Goal: Task Accomplishment & Management: Manage account settings

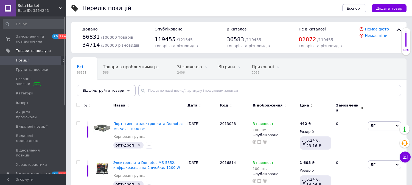
click at [36, 37] on span "Замовлення та повідомлення" at bounding box center [33, 39] width 35 height 10
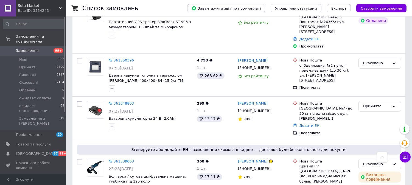
scroll to position [213, 0]
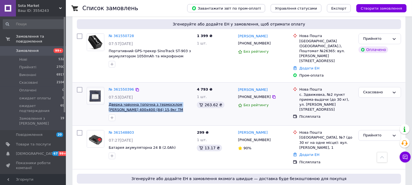
drag, startPoint x: 161, startPoint y: 90, endPoint x: 109, endPoint y: 86, distance: 52.0
click at [109, 102] on span "Дверка чавунна топочна з термосклом Замкова 400х400 (84) 15,9кг ТМ БУЛАТ" at bounding box center [151, 107] width 84 height 10
copy span "Дверка чавунна топочна з термосклом Замкова 400х400 (84) 15,9кг ТМ БУЛАТ"
click at [26, 140] on link "Товари та послуги" at bounding box center [33, 144] width 67 height 9
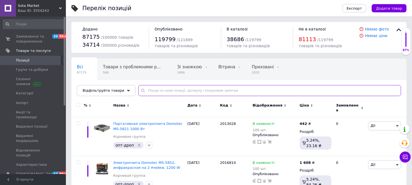
paste input "Дверка чавунна топочна з термосклом Замкова 400х400 (84) 15,9кг ТМ БУЛАТ"
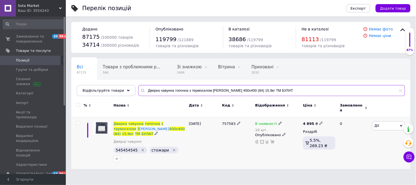
type input "Дверка чавунна топочна з термосклом Замкова 400х400 (84) 15,9кг ТМ БУЛАТ"
click at [319, 121] on icon at bounding box center [320, 122] width 3 height 3
drag, startPoint x: 342, startPoint y: 114, endPoint x: 311, endPoint y: 113, distance: 30.2
click at [312, 113] on div "% Назва Дата Код Відображення Ціна Замовлення Дверка чавунна топочна з термоскл…" at bounding box center [240, 134] width 339 height 70
type input "5449"
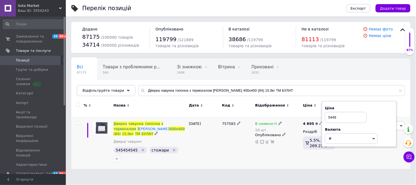
click at [225, 135] on div "757583" at bounding box center [237, 143] width 33 height 52
click at [297, 123] on div "В наявності 10 шт." at bounding box center [277, 126] width 45 height 11
click at [344, 115] on input "5449" at bounding box center [346, 117] width 42 height 11
drag, startPoint x: 273, startPoint y: 90, endPoint x: 136, endPoint y: 91, distance: 137.4
click at [138, 91] on div "Дверка чавунна топочна з термосклом Замкова 400х400 (84) 15,9кг ТМ БУЛАТ" at bounding box center [271, 90] width 267 height 11
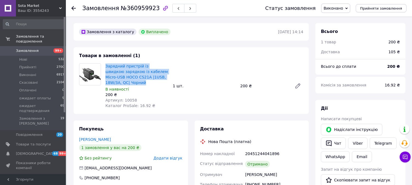
drag, startPoint x: 105, startPoint y: 62, endPoint x: 126, endPoint y: 81, distance: 27.6
click at [126, 81] on div "Зарядний пристрій із швидкою зарядкою із кабелем Micro-USB HOCO CS21A |1USB, 18…" at bounding box center [136, 85] width 67 height 47
copy link "Зарядний пристрій із швидкою зарядкою із кабелем Micro-USB HOCO CS21A |1USB, 18…"
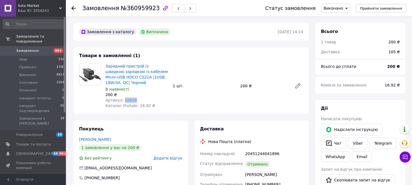
drag, startPoint x: 134, startPoint y: 100, endPoint x: 122, endPoint y: 100, distance: 12.1
click at [122, 100] on div "Артикул: 10058" at bounding box center [136, 99] width 63 height 5
copy span "10058"
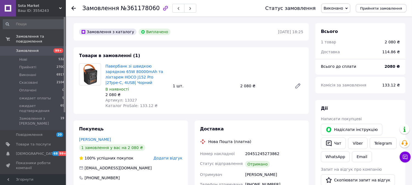
scroll to position [4, 0]
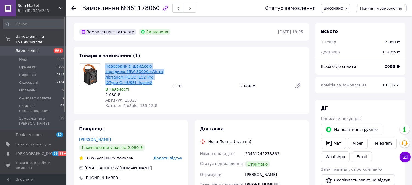
drag, startPoint x: 164, startPoint y: 76, endPoint x: 105, endPoint y: 67, distance: 59.3
click at [105, 67] on span "Павербанк зі швидкою зарядкою 65W 80000mAh та ліхтарем HOCO J152 Pro |2Type-C, …" at bounding box center [136, 74] width 63 height 22
copy link "Павербанк зі швидкою зарядкою 65W 80000mAh та ліхтарем HOCO J152 Pro |2Type-C, …"
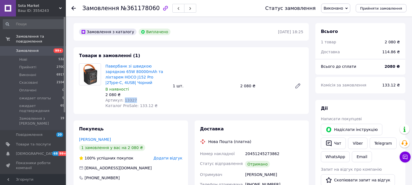
drag, startPoint x: 135, startPoint y: 93, endPoint x: 121, endPoint y: 94, distance: 13.2
click at [121, 97] on div "Артикул: 13327" at bounding box center [136, 99] width 63 height 5
copy span "13327"
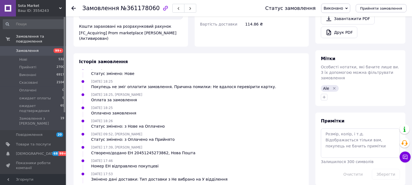
scroll to position [213, 0]
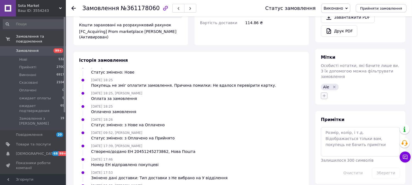
click at [325, 94] on icon "button" at bounding box center [323, 95] width 3 height 3
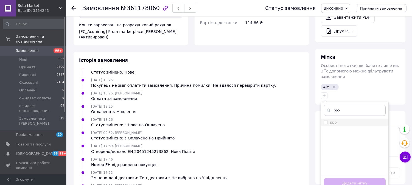
type input "рро"
click at [326, 120] on input "рро" at bounding box center [326, 122] width 4 height 4
click at [325, 120] on label "рро" at bounding box center [330, 122] width 13 height 5
click at [325, 120] on input "рро" at bounding box center [326, 122] width 4 height 4
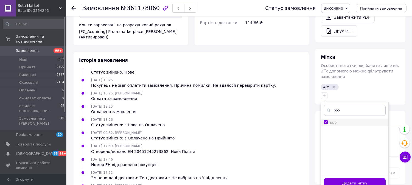
checkbox input "false"
click at [299, 92] on div "09.09.2025 18:25, Віталій Семененко Оплата за замовлення" at bounding box center [191, 95] width 228 height 11
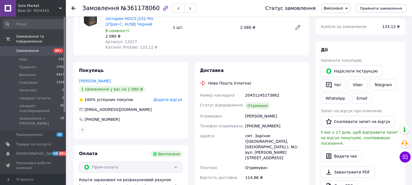
scroll to position [0, 0]
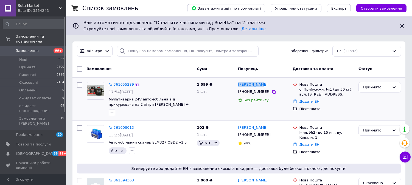
drag, startPoint x: 262, startPoint y: 84, endPoint x: 237, endPoint y: 84, distance: 24.1
click at [237, 84] on div "Олег Канцур" at bounding box center [263, 84] width 52 height 6
copy link "Олег Канцур"
drag, startPoint x: 268, startPoint y: 92, endPoint x: 234, endPoint y: 95, distance: 33.8
click at [271, 92] on icon at bounding box center [273, 92] width 4 height 4
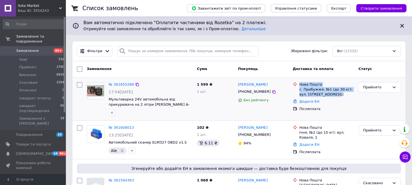
drag, startPoint x: 327, startPoint y: 94, endPoint x: 299, endPoint y: 85, distance: 29.2
click at [299, 85] on div "Нова Пошта с. Прибужжя, №1 (до 30 кг): вул. Соборна, 84 В/2" at bounding box center [326, 89] width 57 height 15
copy div "Нова Пошта с. Прибужжя, №1 (до 30 кг): вул. Соборна, 84 В/2"
click at [135, 83] on icon at bounding box center [137, 84] width 4 height 4
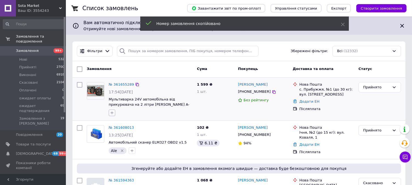
click at [112, 111] on icon "button" at bounding box center [112, 112] width 4 height 4
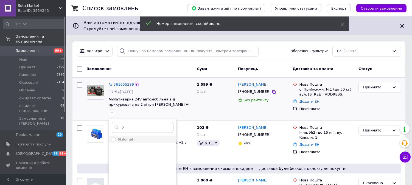
type input "6"
click at [113, 138] on input "6kilometr" at bounding box center [114, 139] width 4 height 4
checkbox input "true"
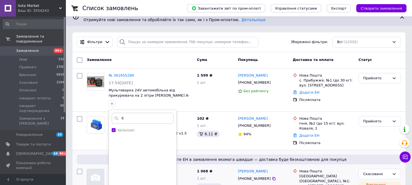
scroll to position [61, 0]
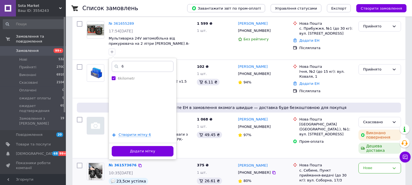
click at [155, 149] on button "Додати мітку" at bounding box center [143, 151] width 62 height 11
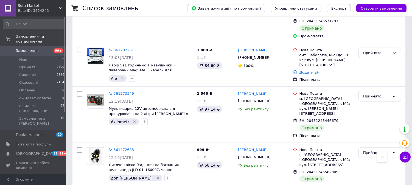
scroll to position [1219, 0]
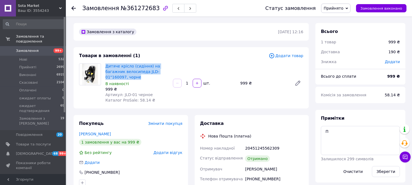
drag, startPoint x: 104, startPoint y: 62, endPoint x: 137, endPoint y: 77, distance: 36.9
click at [137, 77] on div "Дитяче крісло (сидіння) на багажник велосипеда JLD-01"160097, чорне В наявності…" at bounding box center [136, 83] width 67 height 42
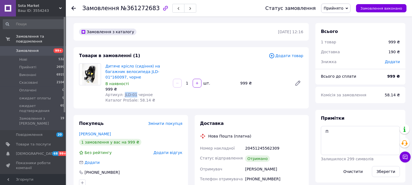
drag, startPoint x: 133, startPoint y: 94, endPoint x: 122, endPoint y: 94, distance: 11.2
click at [122, 94] on span "Артикул: JLD-01 черное" at bounding box center [128, 94] width 47 height 4
copy span "JLD-01"
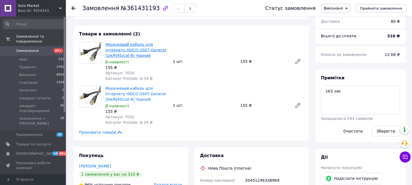
scroll to position [4, 0]
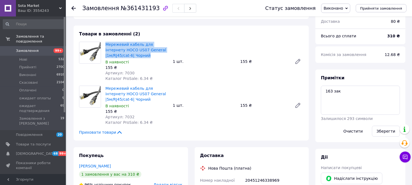
drag, startPoint x: 106, startPoint y: 32, endPoint x: 122, endPoint y: 47, distance: 22.1
click at [122, 47] on div "Мережевий кабель для інтернету HOCO US07 General |1м/RJ45/cat-6| Чорний В наявн…" at bounding box center [136, 62] width 67 height 42
copy link "Мережевий кабель для інтернету HOCO US07 General |1м/RJ45/cat-6| Чорний"
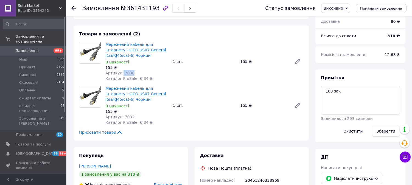
drag, startPoint x: 131, startPoint y: 64, endPoint x: 121, endPoint y: 64, distance: 9.9
click at [121, 70] on div "Артикул: 7030" at bounding box center [136, 72] width 63 height 5
copy span "7030"
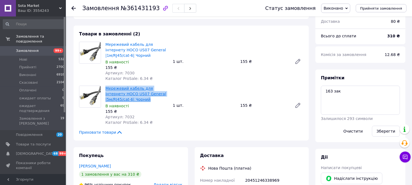
drag, startPoint x: 130, startPoint y: 91, endPoint x: 106, endPoint y: 80, distance: 26.1
click at [106, 86] on span "Мережевий кабель для інтернету HOCO US07 General |5м/RJ45/cat-6| Чорний" at bounding box center [136, 94] width 63 height 16
copy link "Мережевий кабель для інтернету HOCO US07 General |5м/RJ45/cat-6| Чорний"
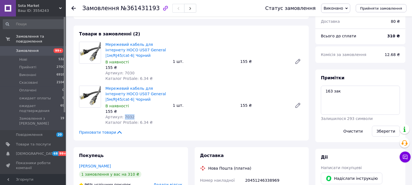
drag, startPoint x: 129, startPoint y: 107, endPoint x: 122, endPoint y: 109, distance: 7.9
click at [122, 115] on span "Артикул: 7032" at bounding box center [119, 117] width 29 height 4
copy span "7032"
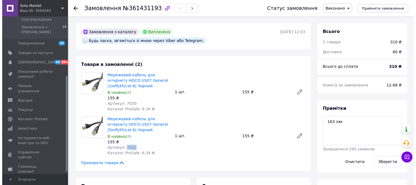
scroll to position [102, 0]
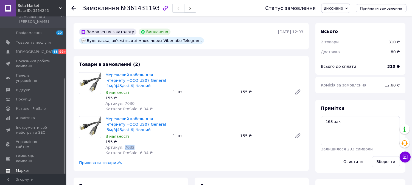
click at [26, 168] on span "Маркет" at bounding box center [23, 170] width 14 height 5
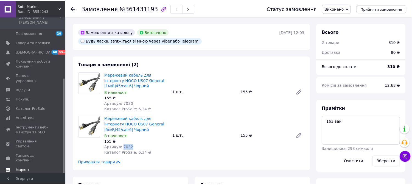
scroll to position [56, 0]
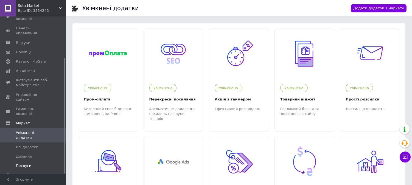
click at [34, 161] on link "Послуги" at bounding box center [33, 165] width 67 height 9
